Goal: Task Accomplishment & Management: Manage account settings

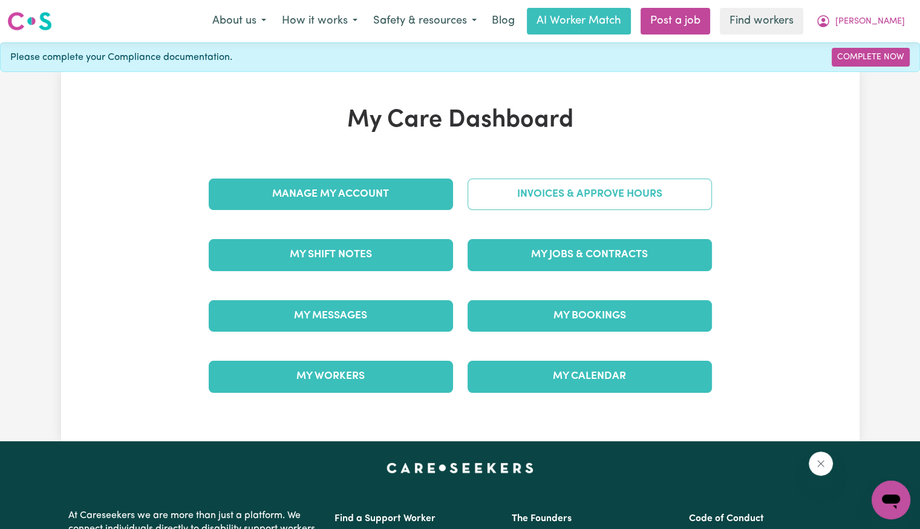
click at [554, 195] on link "Invoices & Approve Hours" at bounding box center [590, 193] width 244 height 31
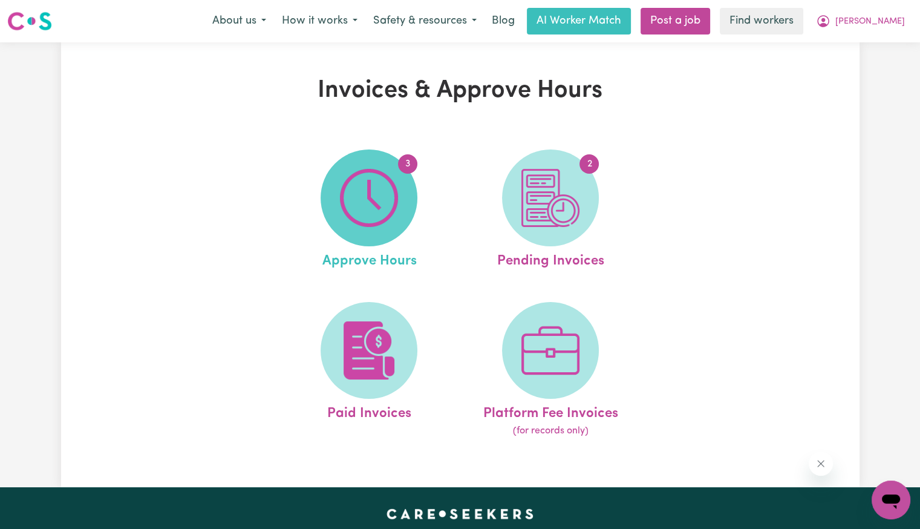
click at [371, 194] on img at bounding box center [369, 198] width 58 height 58
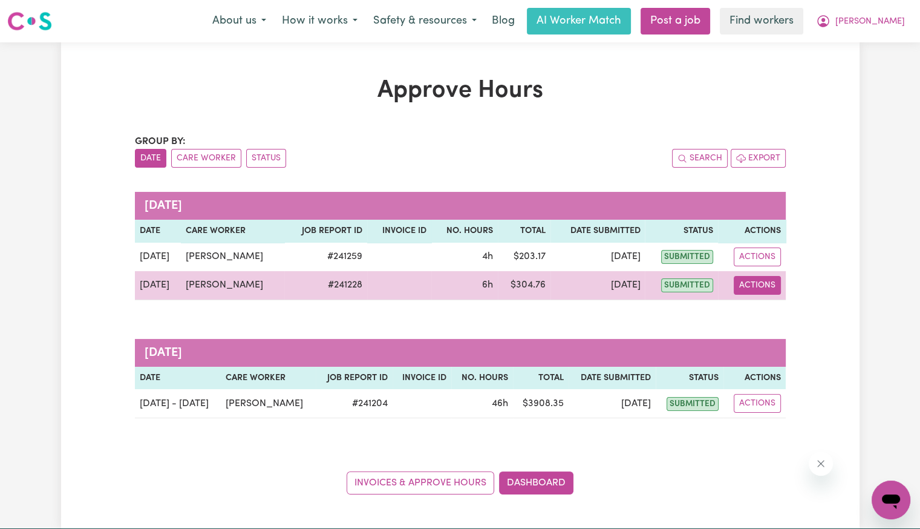
click at [762, 289] on button "Actions" at bounding box center [757, 285] width 47 height 19
click at [764, 320] on link "View Job Report" at bounding box center [788, 313] width 103 height 24
select select "pm"
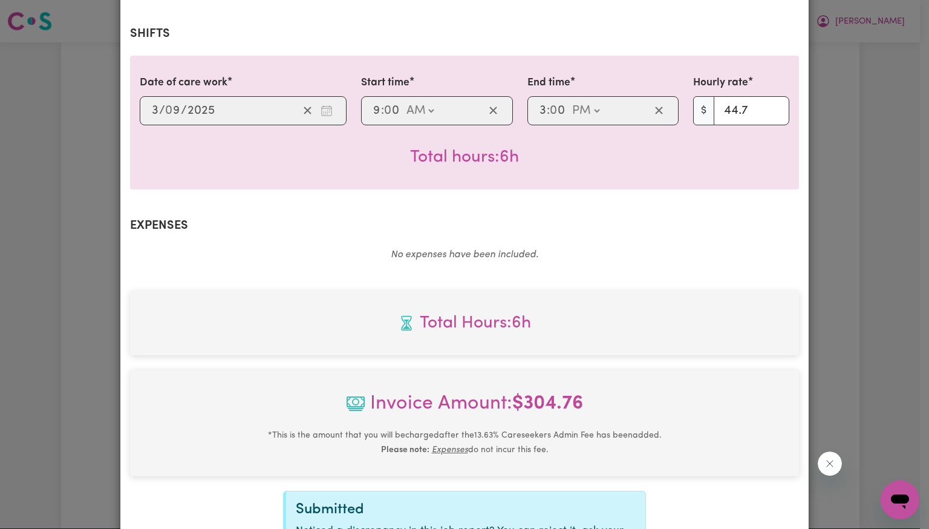
scroll to position [404, 0]
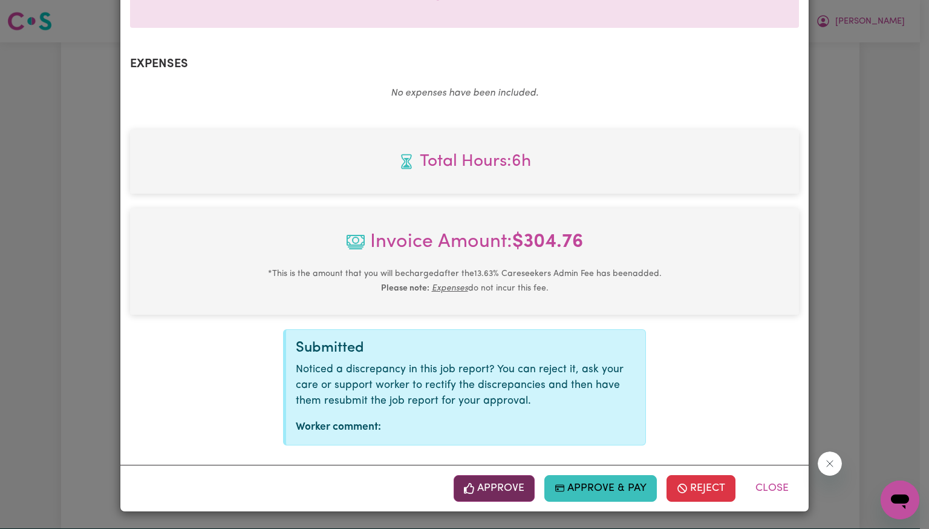
click at [474, 500] on button "Approve" at bounding box center [494, 488] width 81 height 27
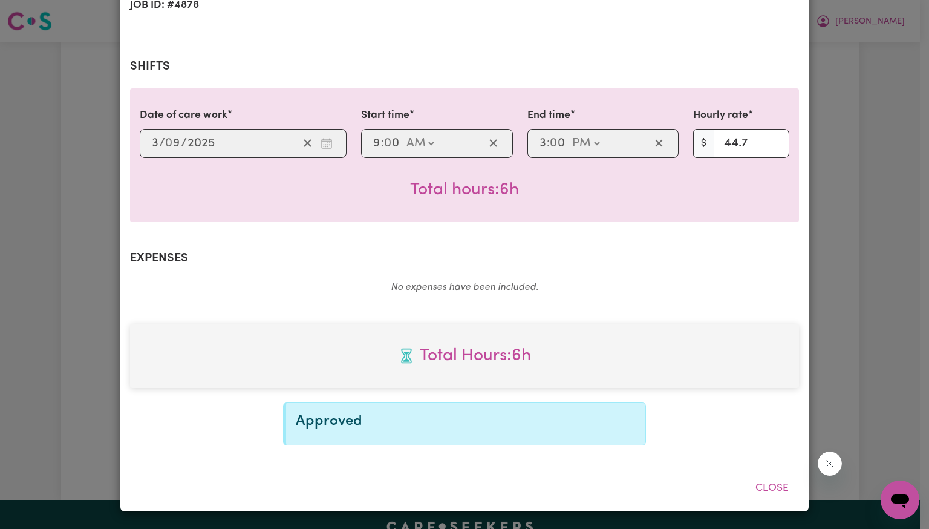
scroll to position [208, 0]
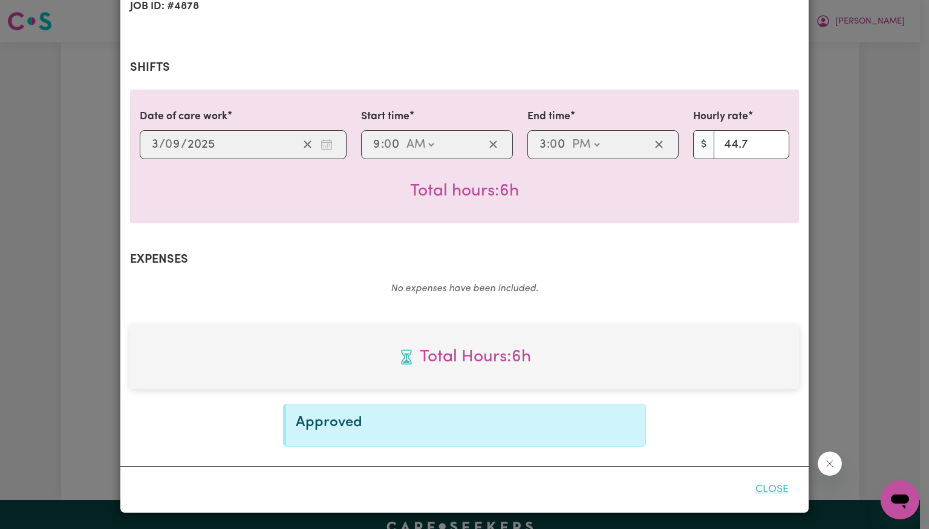
click at [769, 495] on button "Close" at bounding box center [772, 489] width 54 height 27
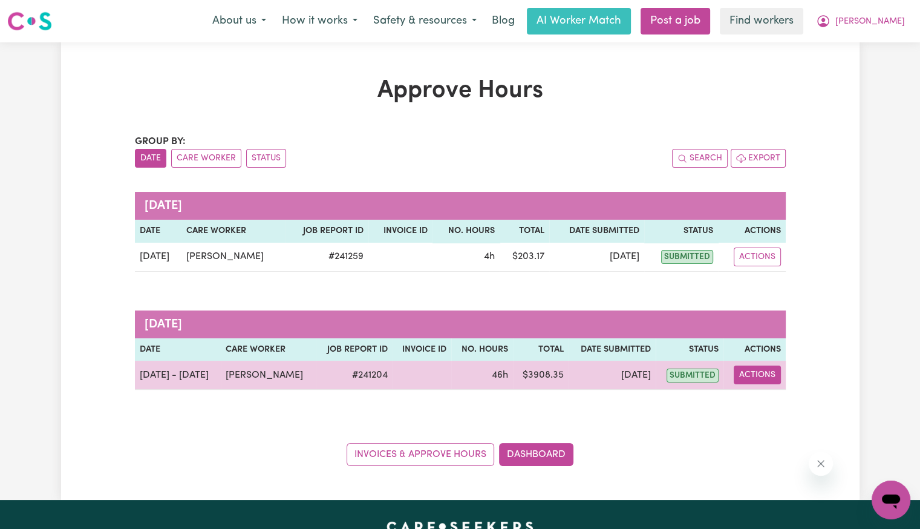
click at [754, 377] on button "Actions" at bounding box center [757, 374] width 47 height 19
click at [760, 395] on link "View Job Report" at bounding box center [787, 403] width 103 height 24
select select "pm"
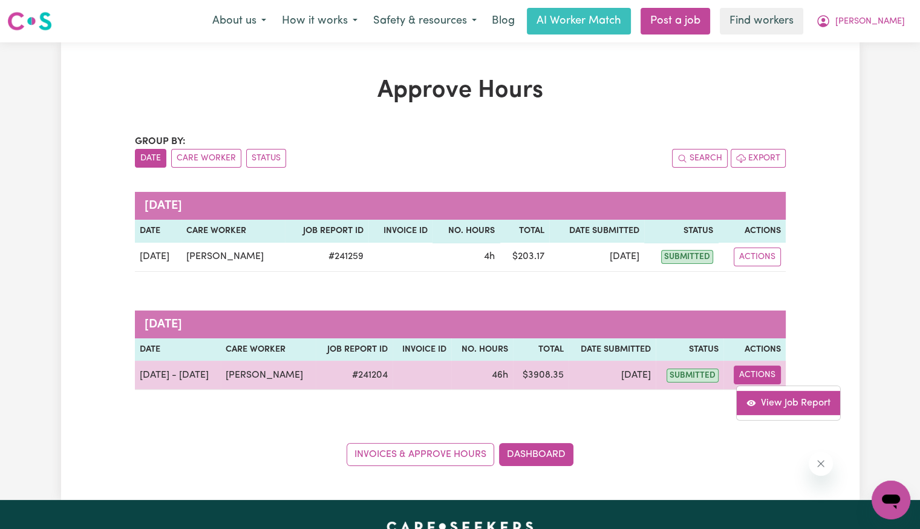
select select "pm"
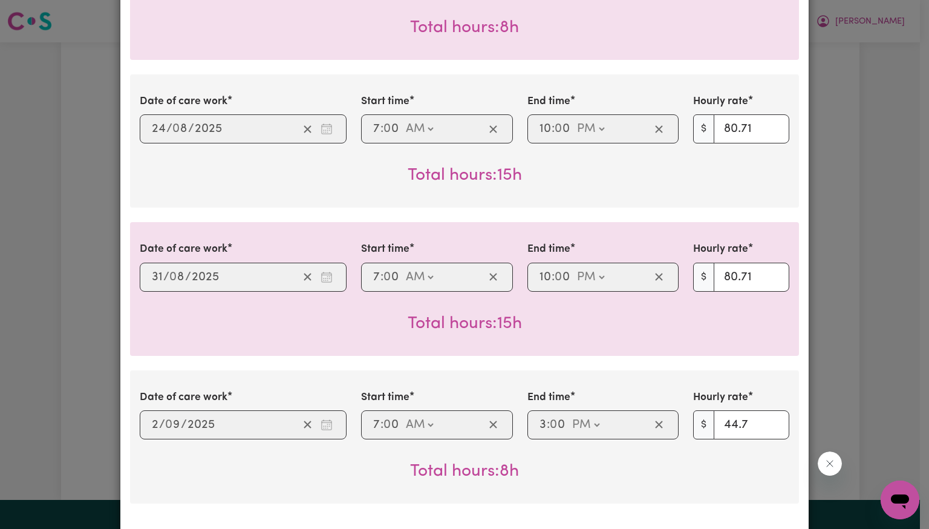
scroll to position [544, 0]
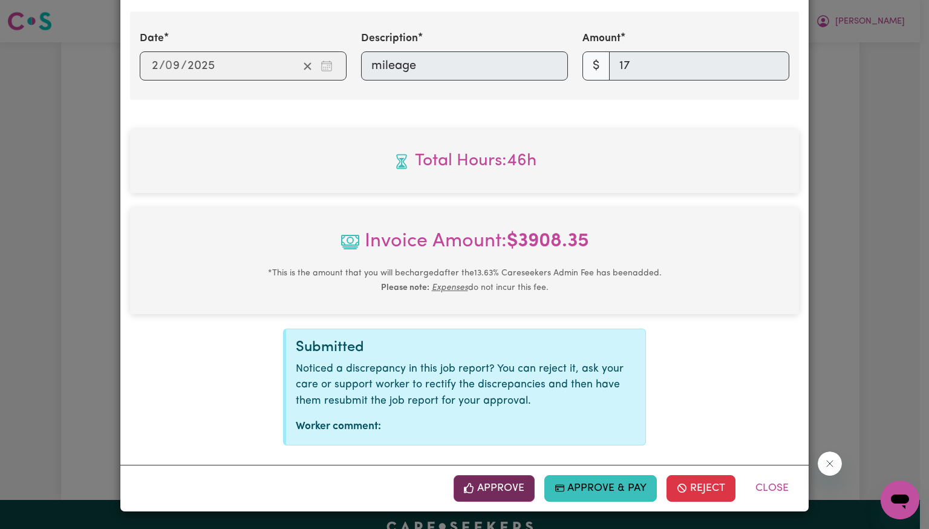
click at [511, 486] on button "Approve" at bounding box center [494, 488] width 81 height 27
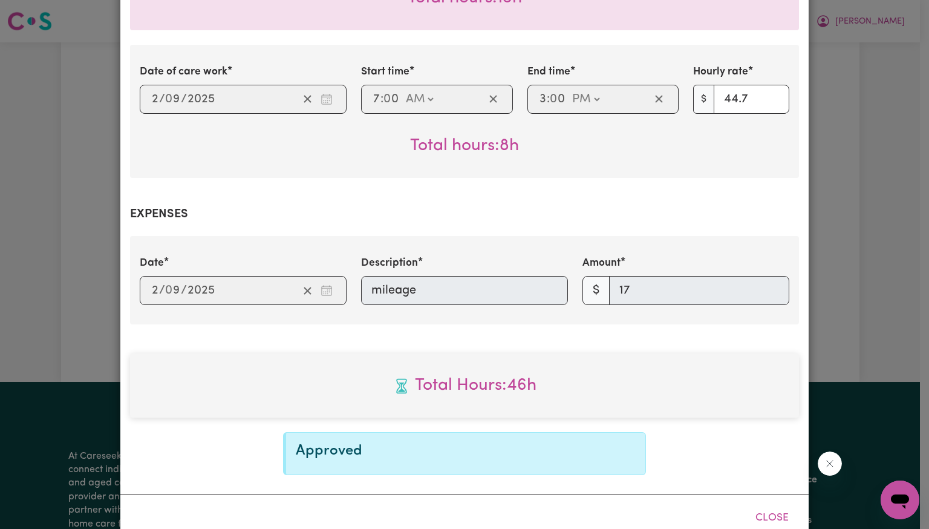
scroll to position [726, 0]
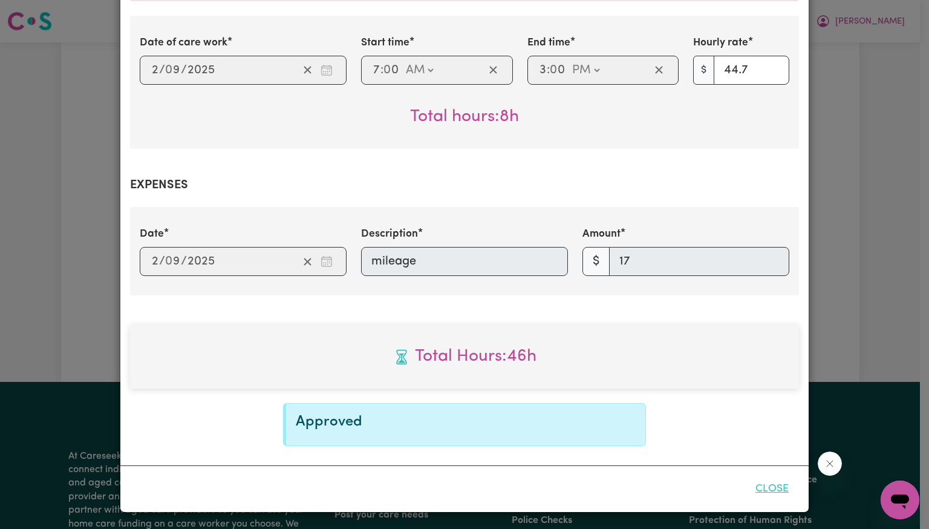
click at [763, 482] on button "Close" at bounding box center [772, 488] width 54 height 27
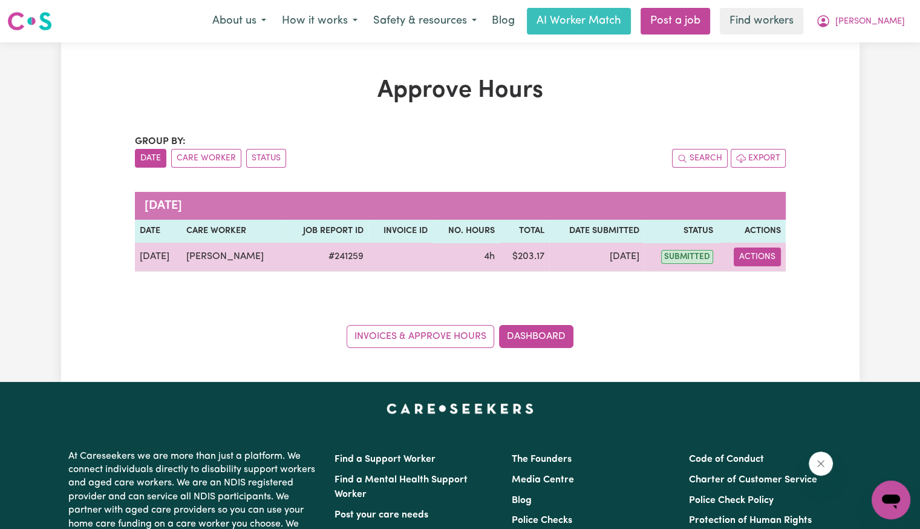
click at [737, 261] on button "Actions" at bounding box center [757, 256] width 47 height 19
click at [743, 293] on link "View Job Report" at bounding box center [788, 284] width 103 height 24
select select "pm"
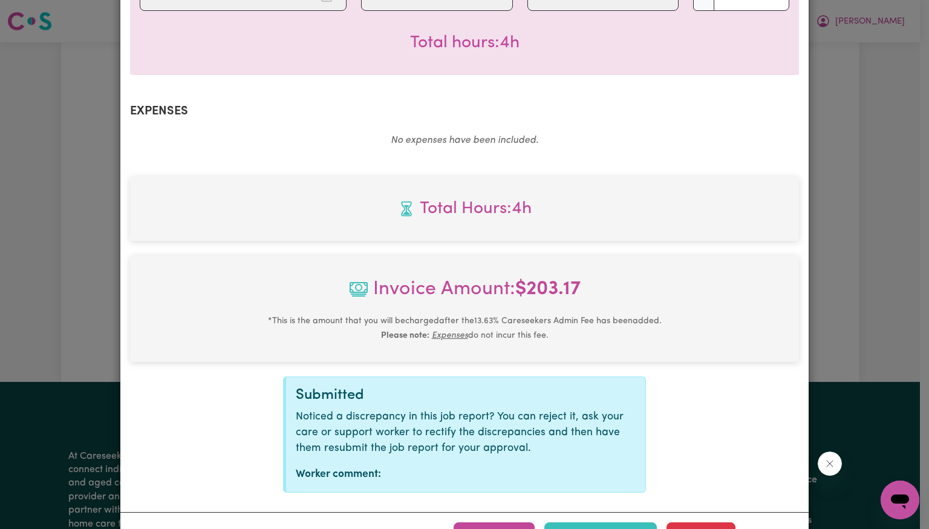
scroll to position [404, 0]
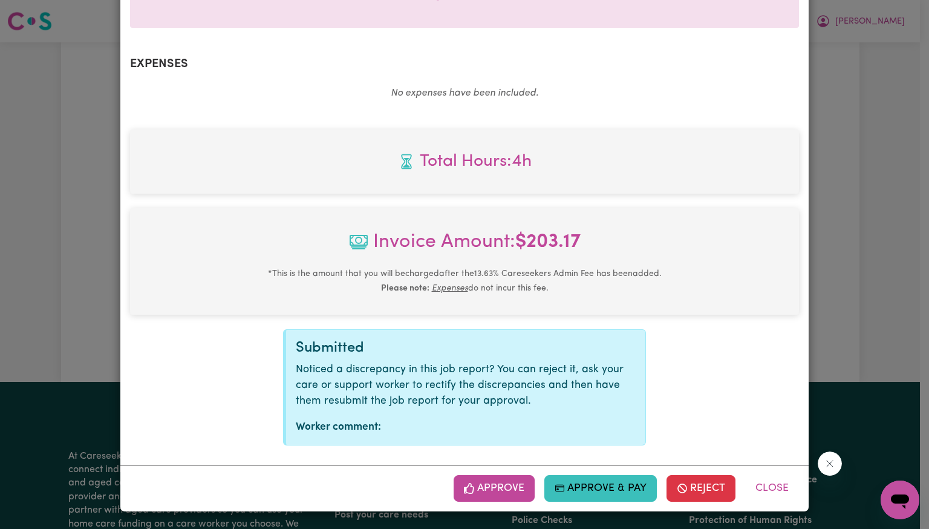
drag, startPoint x: 508, startPoint y: 492, endPoint x: 612, endPoint y: 446, distance: 113.2
click at [506, 489] on button "Approve" at bounding box center [494, 488] width 81 height 27
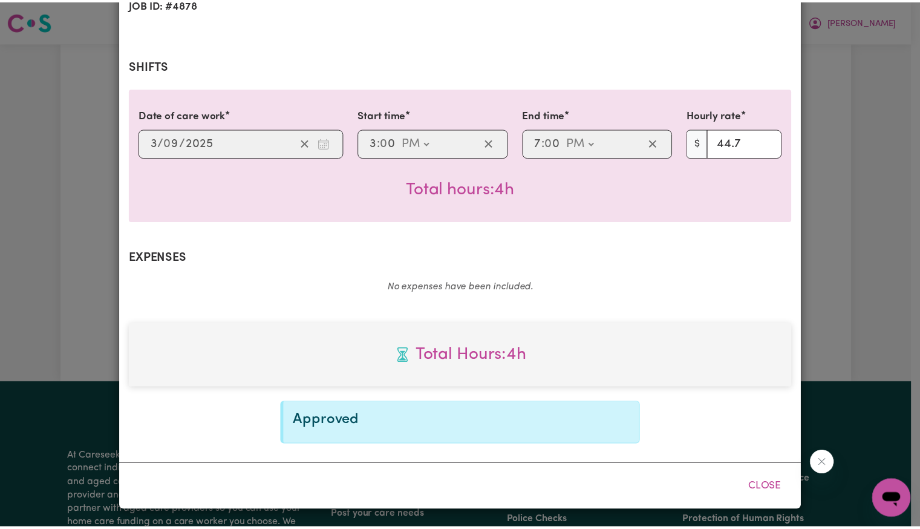
scroll to position [208, 0]
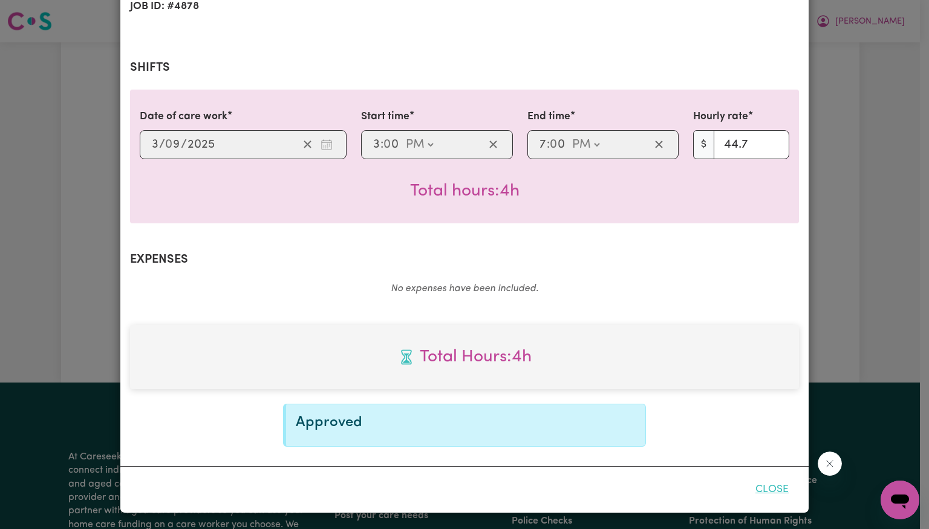
click at [769, 488] on button "Close" at bounding box center [772, 489] width 54 height 27
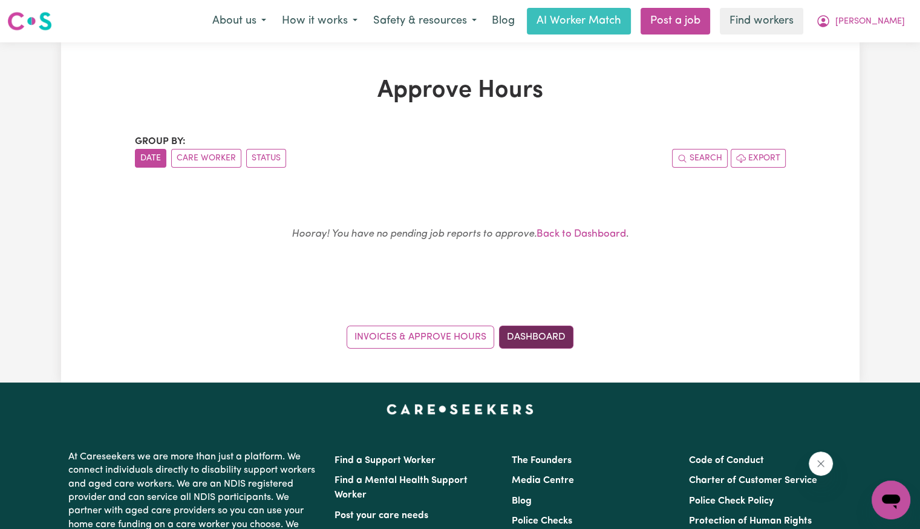
click at [523, 341] on link "Dashboard" at bounding box center [536, 336] width 74 height 23
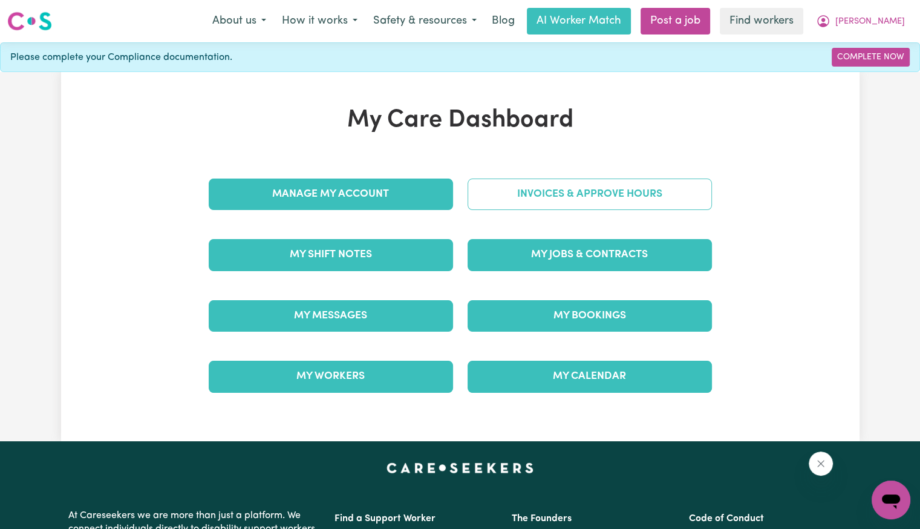
click at [540, 201] on link "Invoices & Approve Hours" at bounding box center [590, 193] width 244 height 31
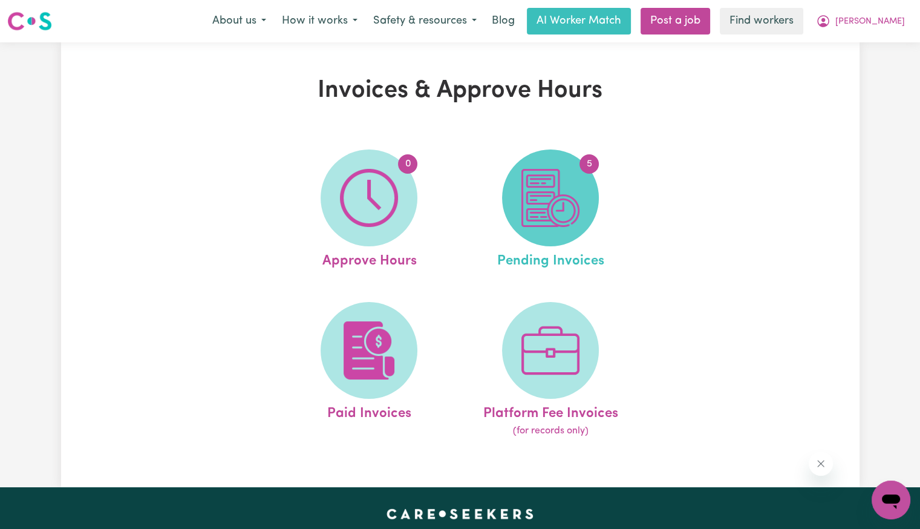
click at [540, 204] on img at bounding box center [550, 198] width 58 height 58
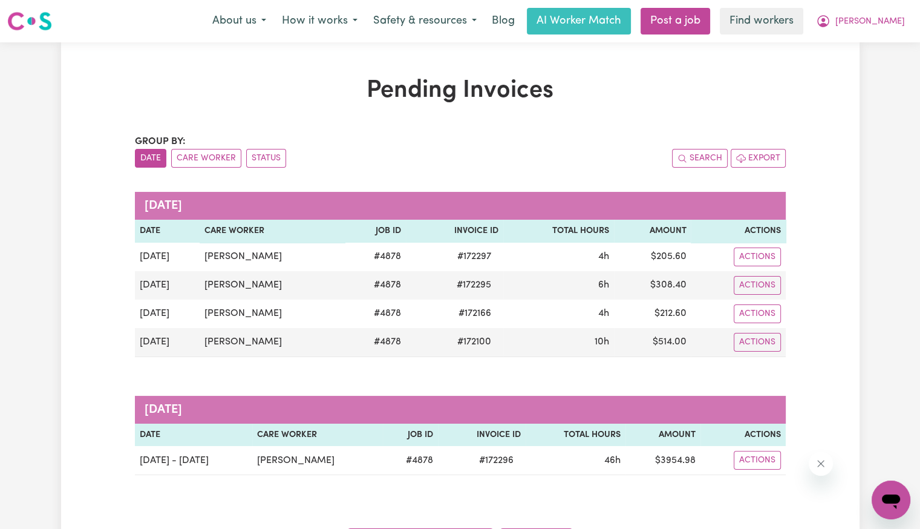
click at [468, 240] on th "Invoice ID" at bounding box center [454, 231] width 97 height 23
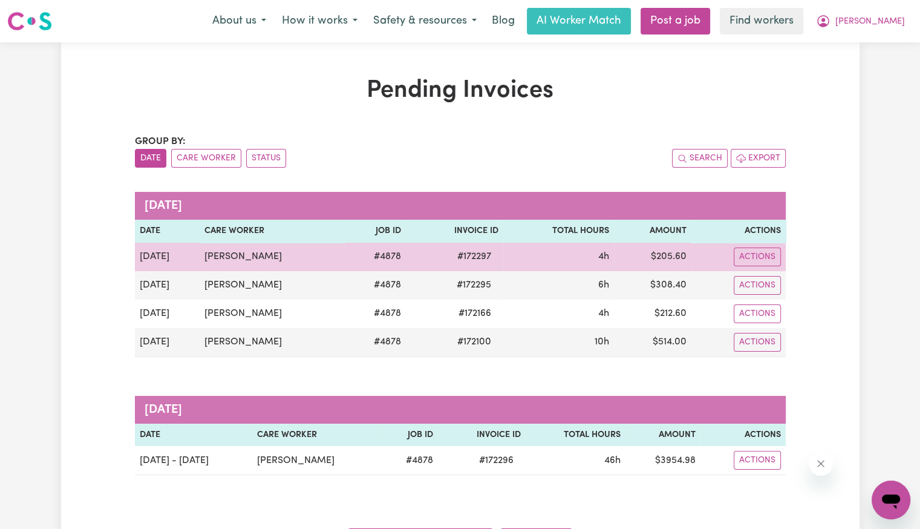
click at [468, 249] on span "# 172297" at bounding box center [474, 256] width 48 height 15
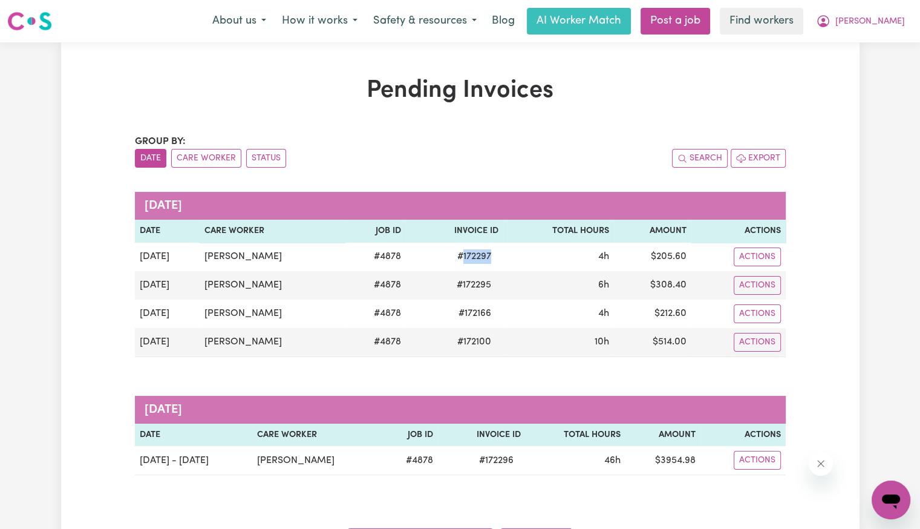
copy span "172297"
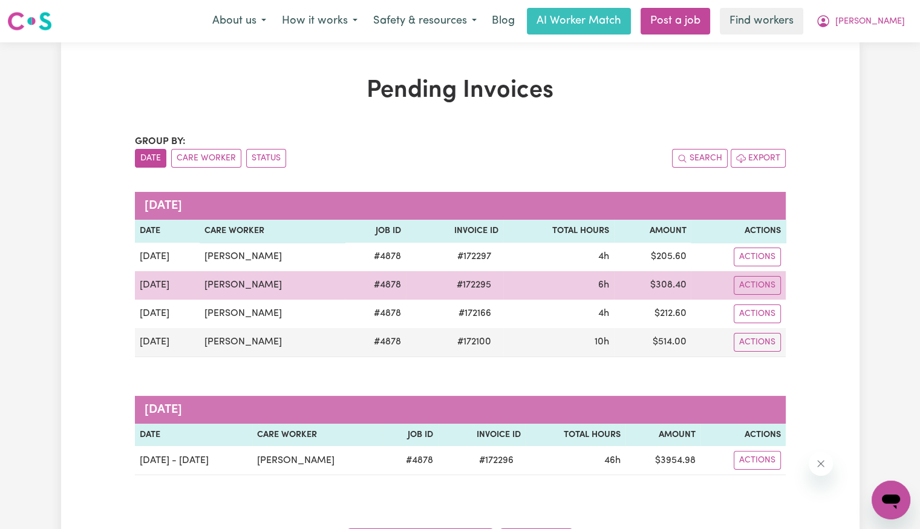
click at [458, 292] on span "# 172295" at bounding box center [473, 285] width 49 height 15
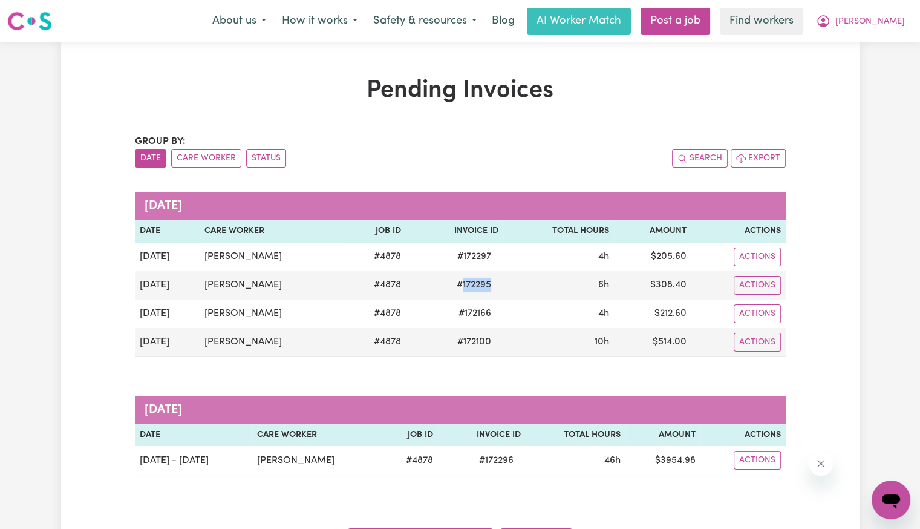
copy span "172295"
click at [883, 27] on span "[PERSON_NAME]" at bounding box center [870, 21] width 70 height 13
click at [904, 15] on span "[PERSON_NAME]" at bounding box center [870, 21] width 70 height 13
click at [901, 16] on button "[PERSON_NAME]" at bounding box center [860, 20] width 105 height 25
click at [869, 64] on link "Logout" at bounding box center [865, 69] width 96 height 23
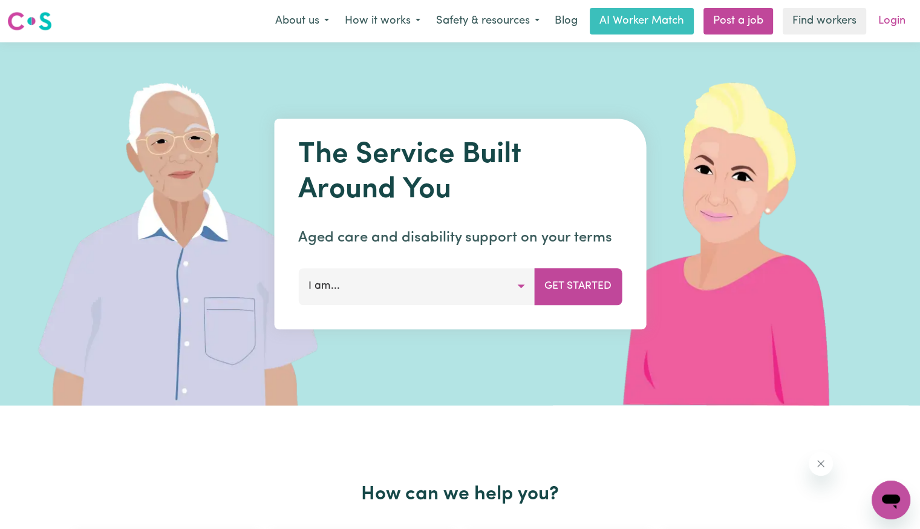
click at [886, 28] on link "Login" at bounding box center [892, 21] width 42 height 27
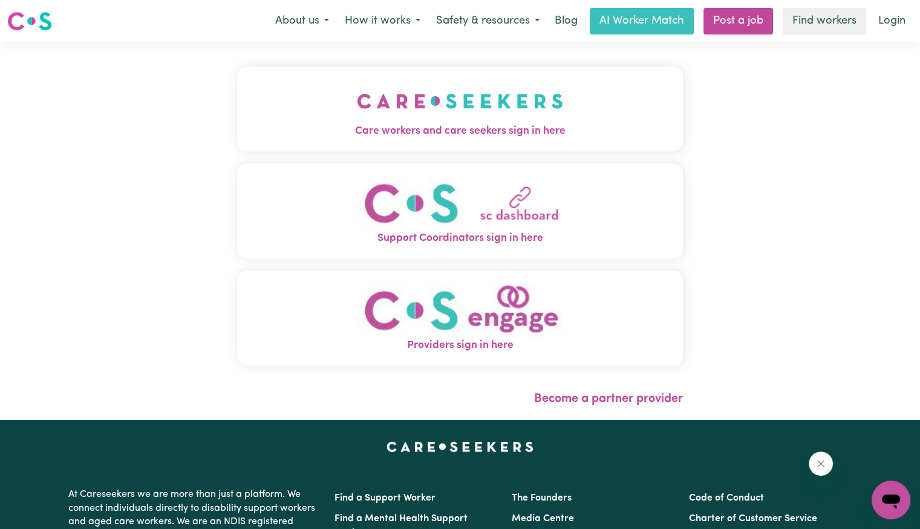
click at [442, 123] on span "Care workers and care seekers sign in here" at bounding box center [460, 131] width 446 height 16
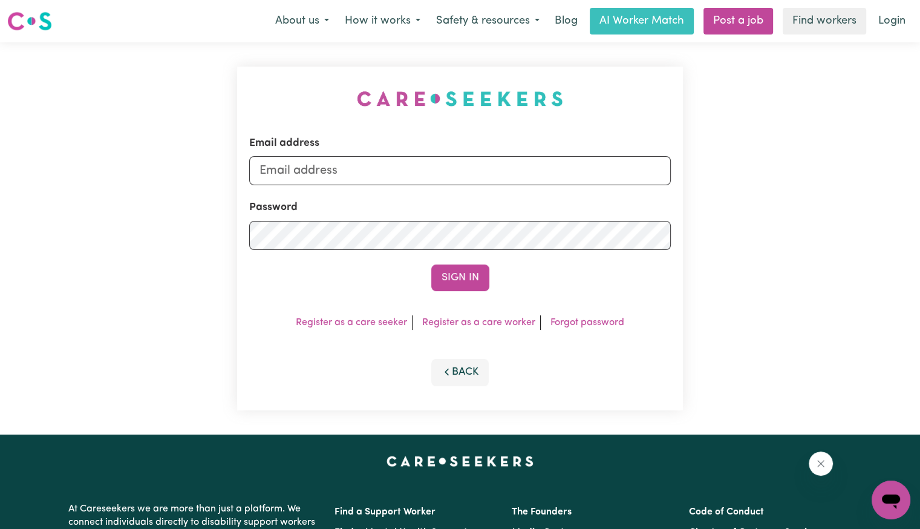
click at [386, 154] on div "Email address" at bounding box center [460, 160] width 422 height 50
drag, startPoint x: 381, startPoint y: 165, endPoint x: 379, endPoint y: 172, distance: 8.2
click at [382, 168] on input "Email address" at bounding box center [460, 170] width 422 height 29
drag, startPoint x: 319, startPoint y: 172, endPoint x: 711, endPoint y: 165, distance: 391.4
click at [711, 165] on div "Email address [EMAIL_ADDRESS][DOMAIN_NAME] Password Sign In Register as a care …" at bounding box center [460, 238] width 920 height 392
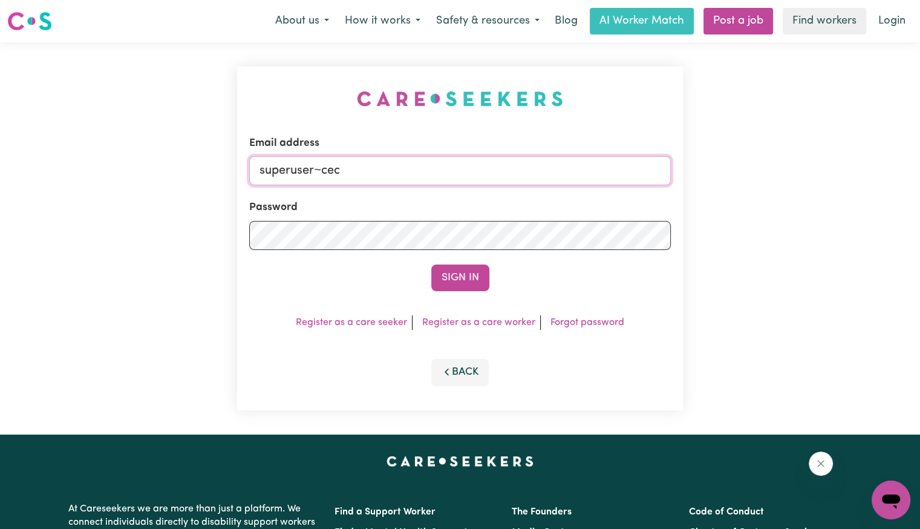
type input "[EMAIL_ADDRESS][PERSON_NAME][PERSON_NAME][DOMAIN_NAME]"
click at [431, 264] on button "Sign In" at bounding box center [460, 277] width 58 height 27
